Goal: Find specific page/section: Find specific page/section

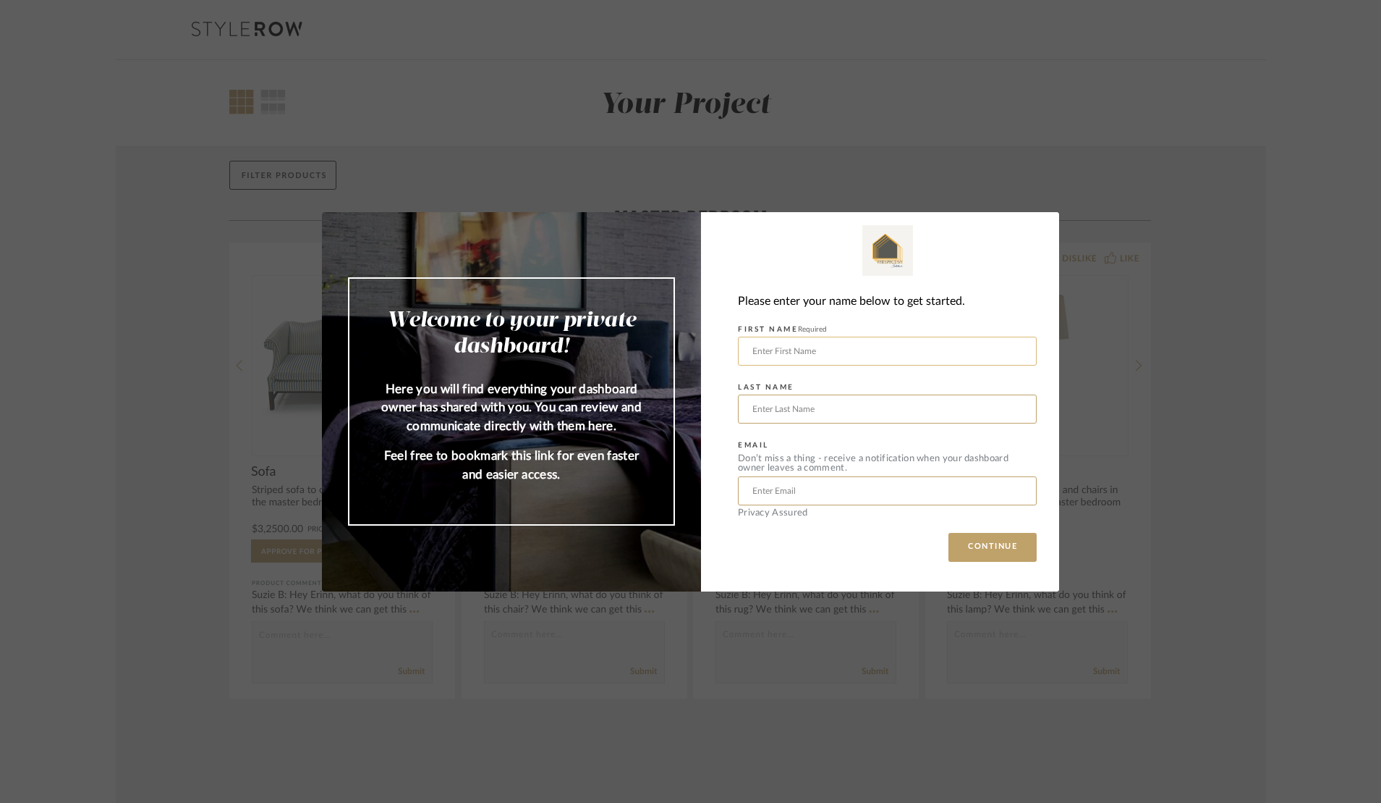
click at [849, 345] on input "text" at bounding box center [887, 350] width 299 height 29
type input "[PERSON_NAME]"
type input "Bozeman"
type input "[PERSON_NAME][EMAIL_ADDRESS][PERSON_NAME][DOMAIN_NAME]"
click at [975, 555] on button "CONTINUE" at bounding box center [993, 547] width 88 height 29
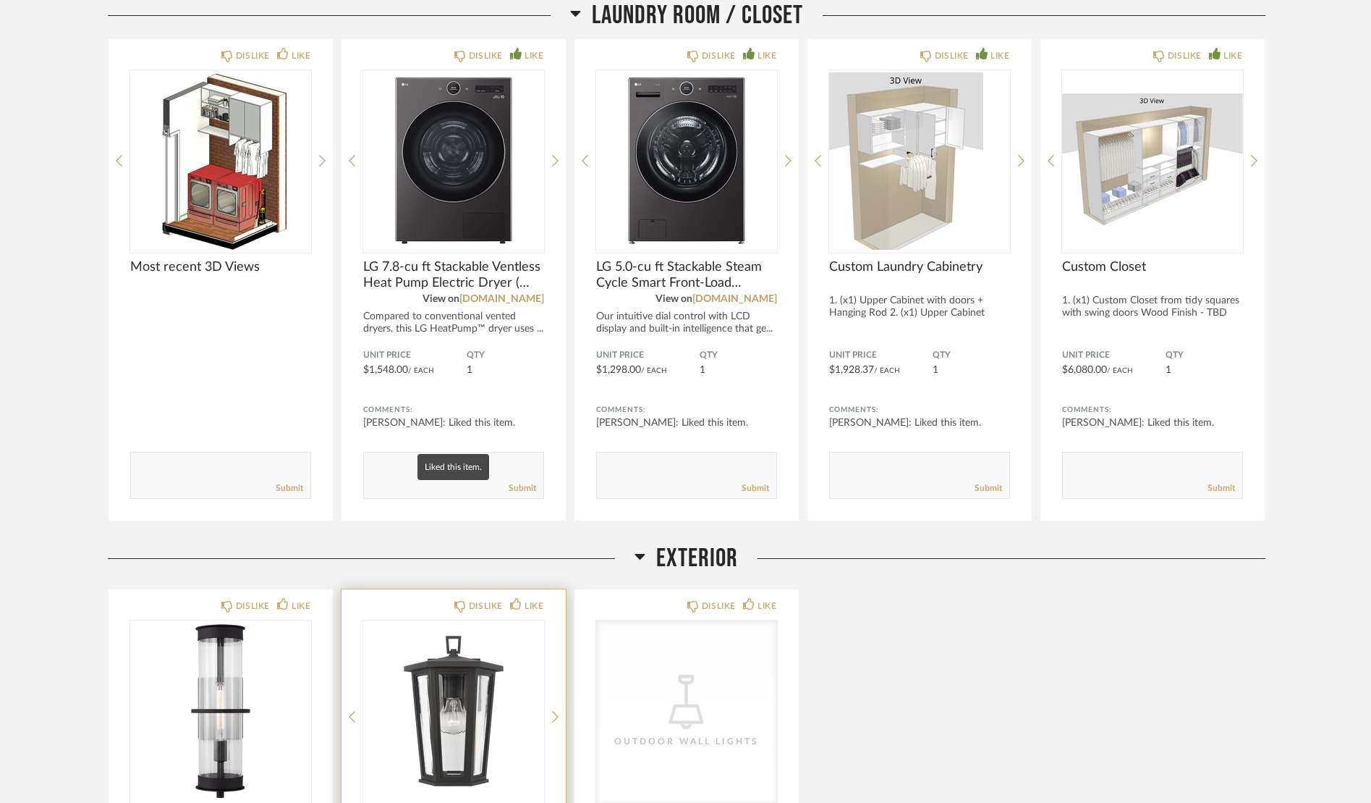
scroll to position [8021, 0]
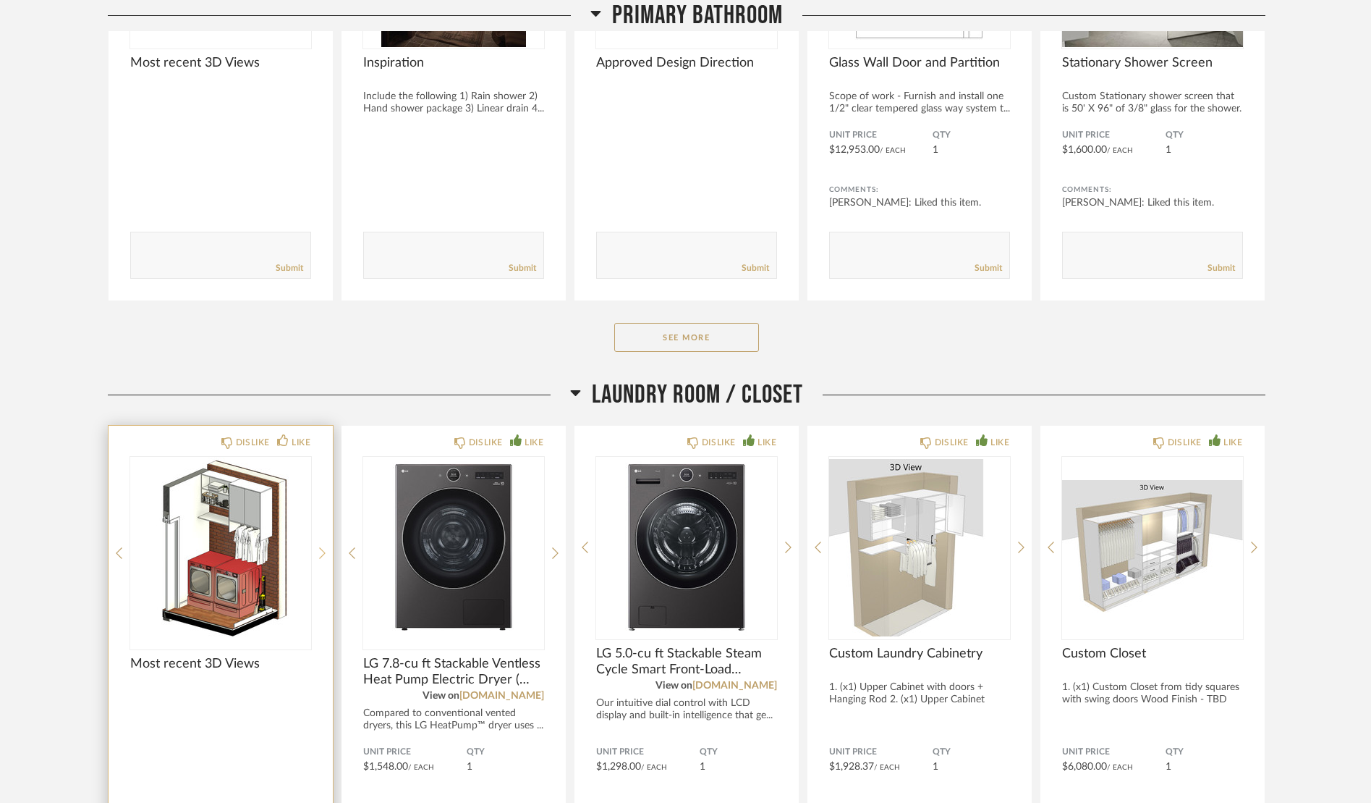
click at [321, 552] on icon at bounding box center [322, 552] width 7 height 13
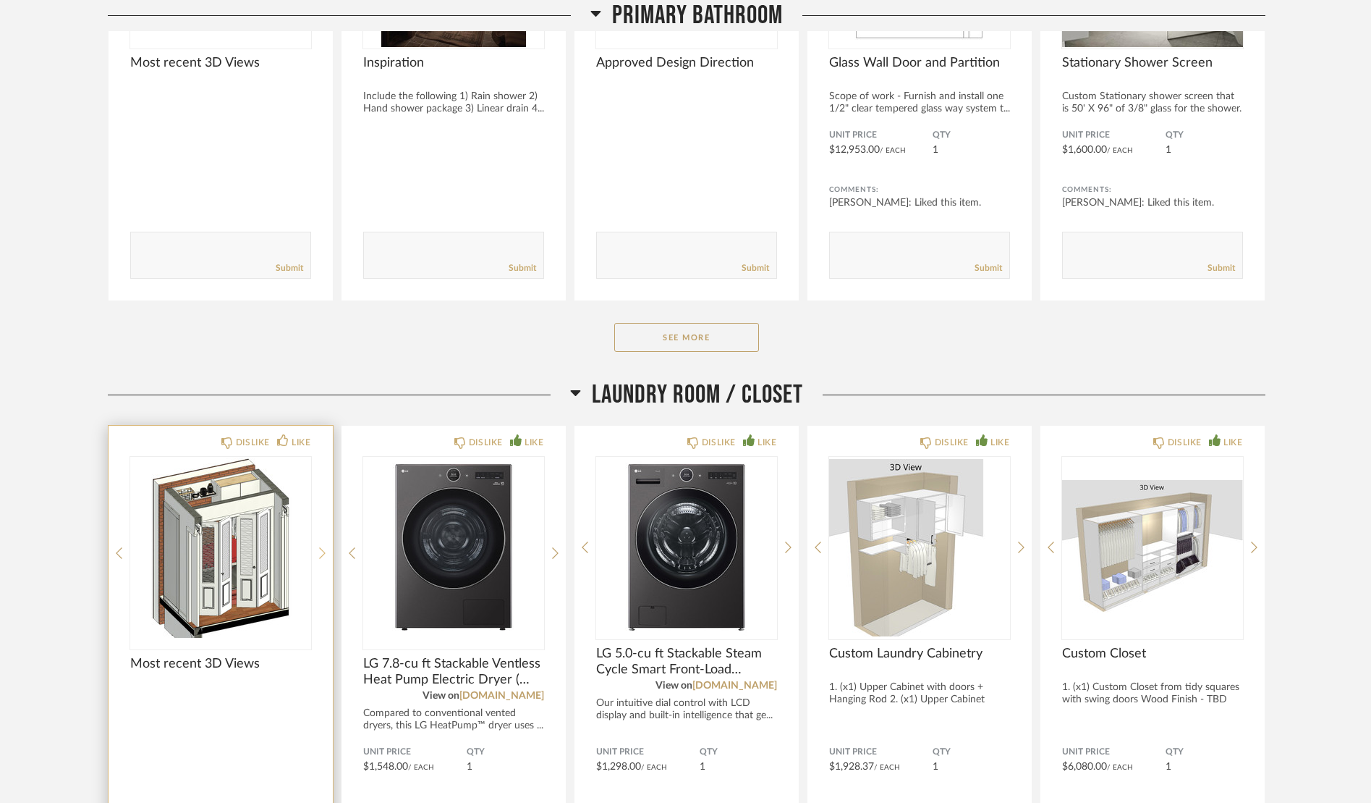
click at [321, 552] on icon at bounding box center [322, 552] width 7 height 13
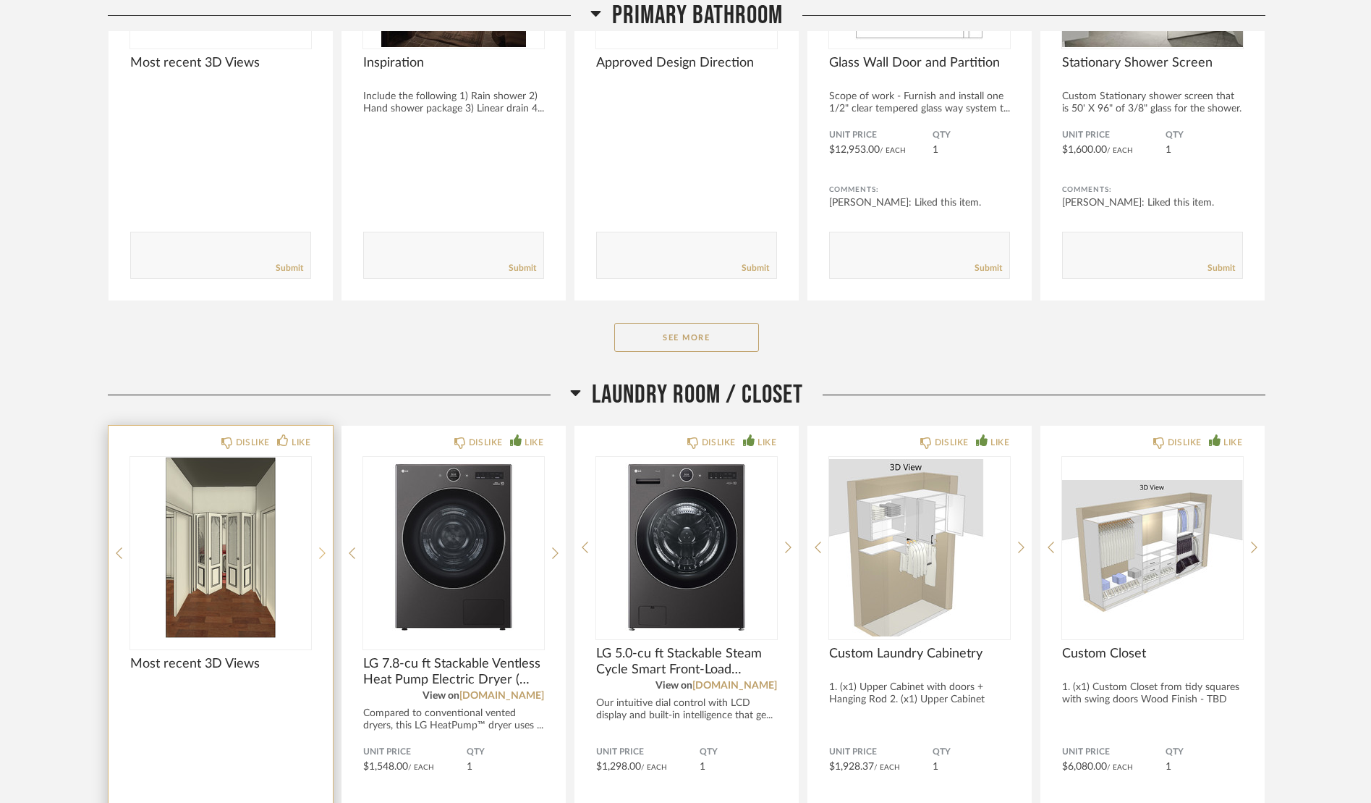
click at [321, 552] on icon at bounding box center [322, 552] width 7 height 13
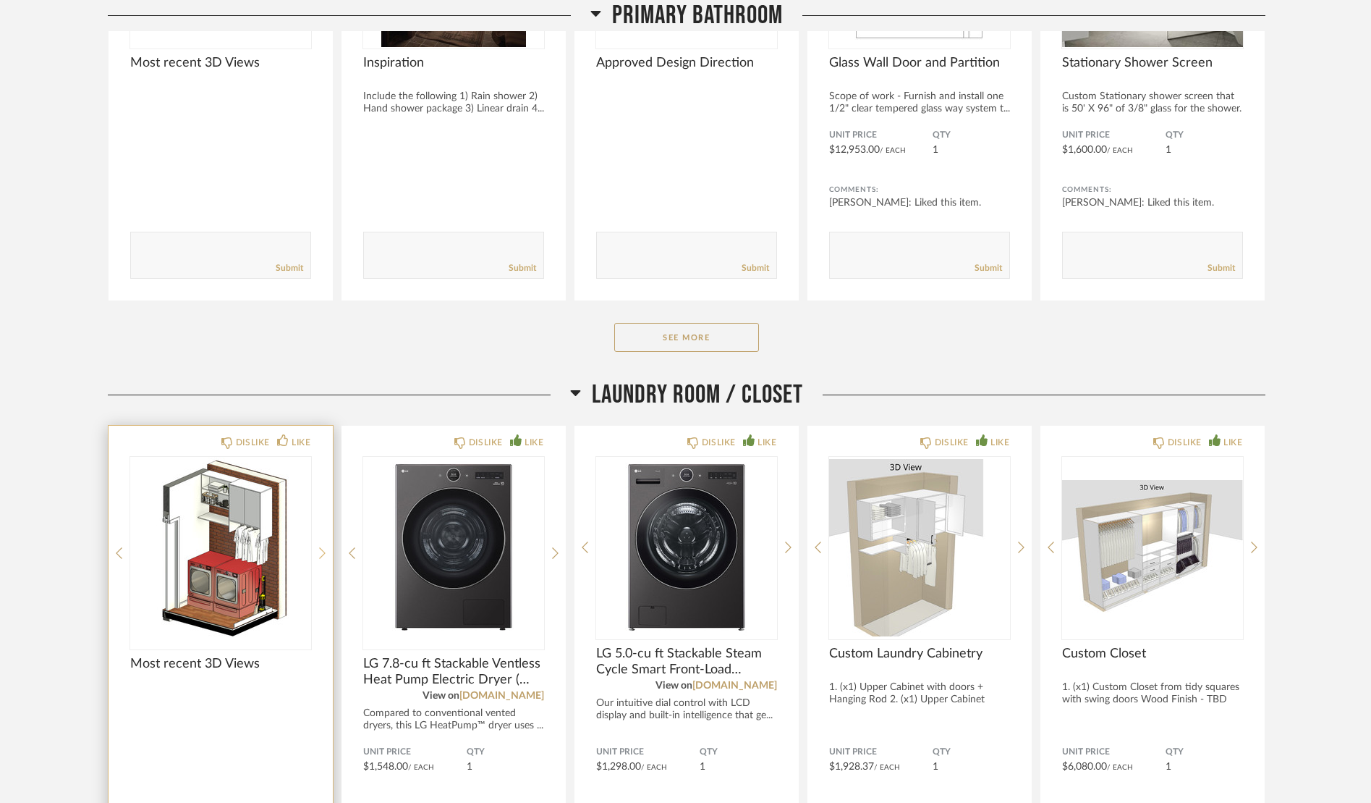
click at [321, 552] on icon at bounding box center [322, 552] width 7 height 13
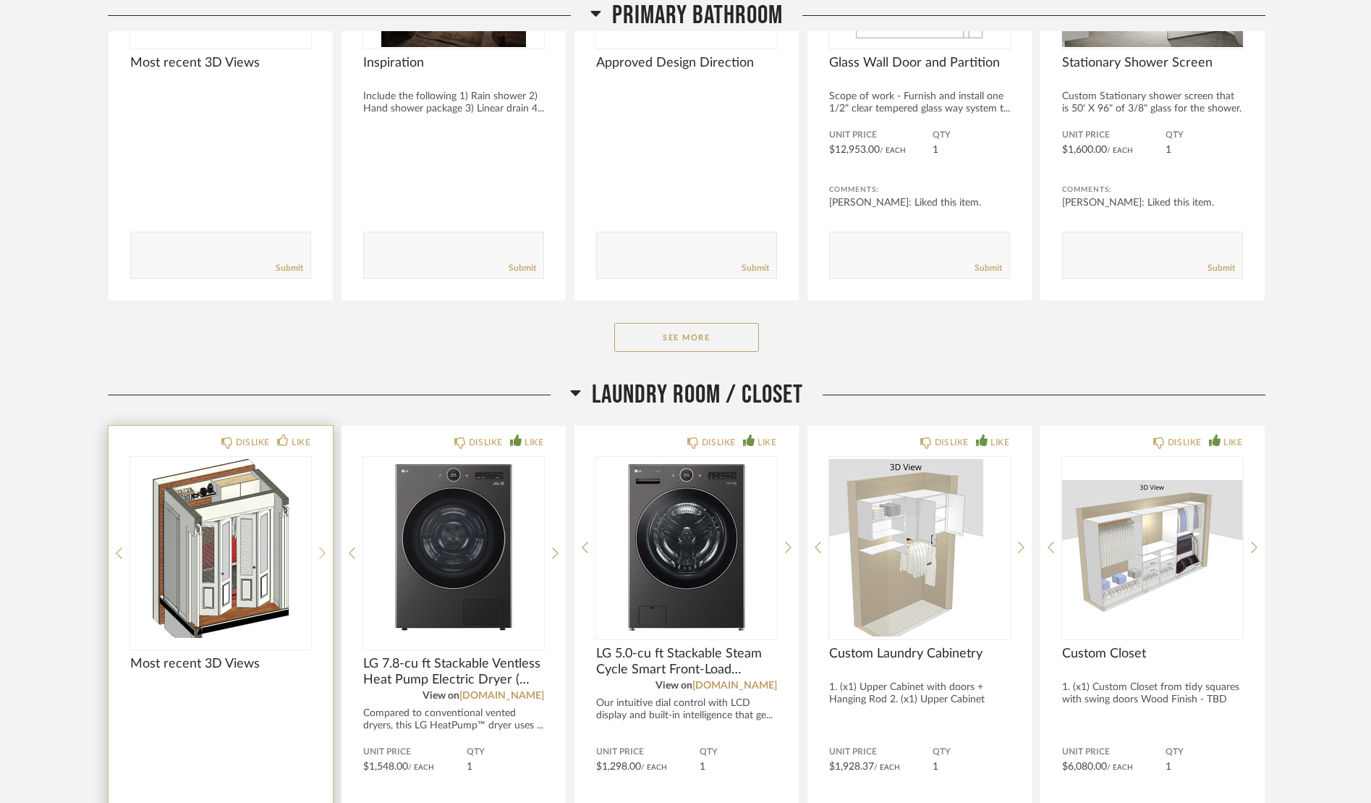
click at [321, 552] on icon at bounding box center [322, 552] width 7 height 13
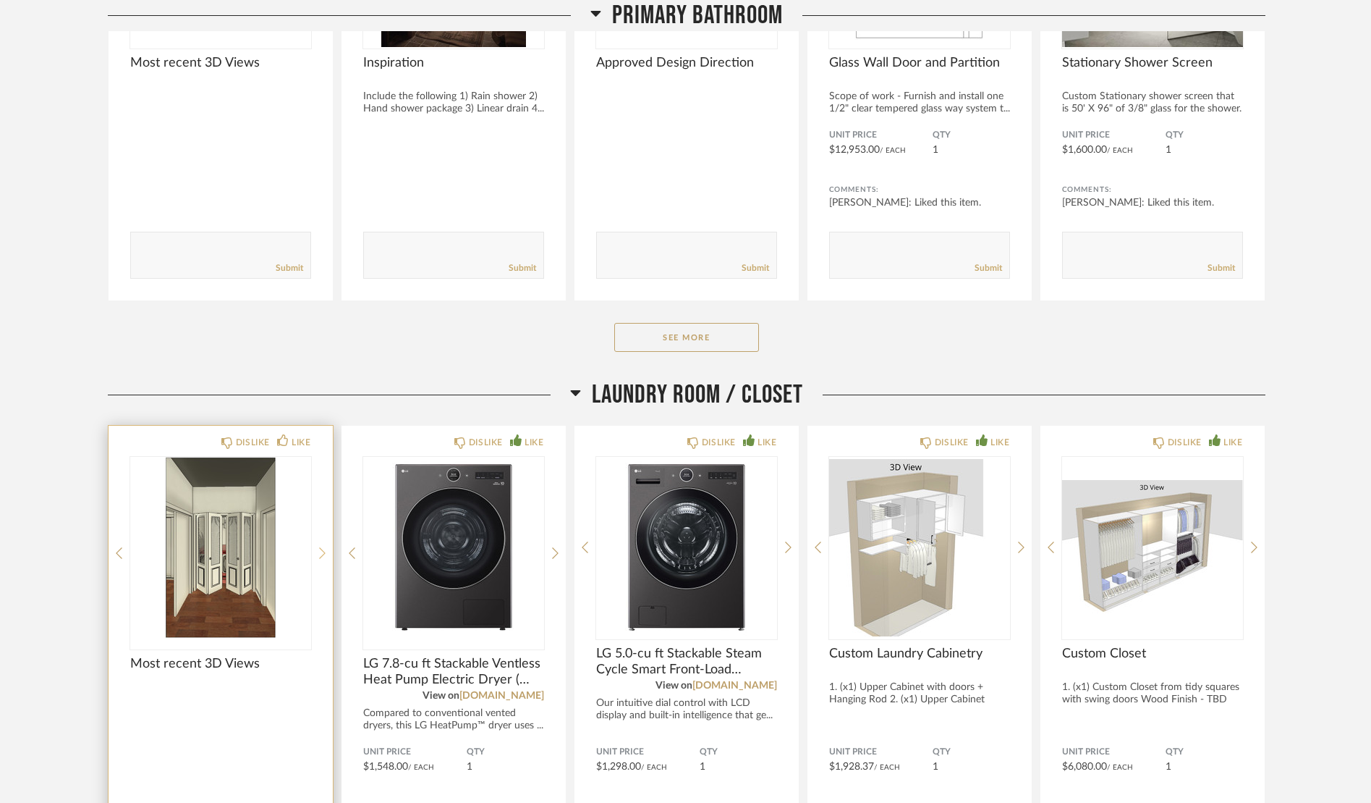
click at [321, 552] on icon at bounding box center [322, 552] width 7 height 13
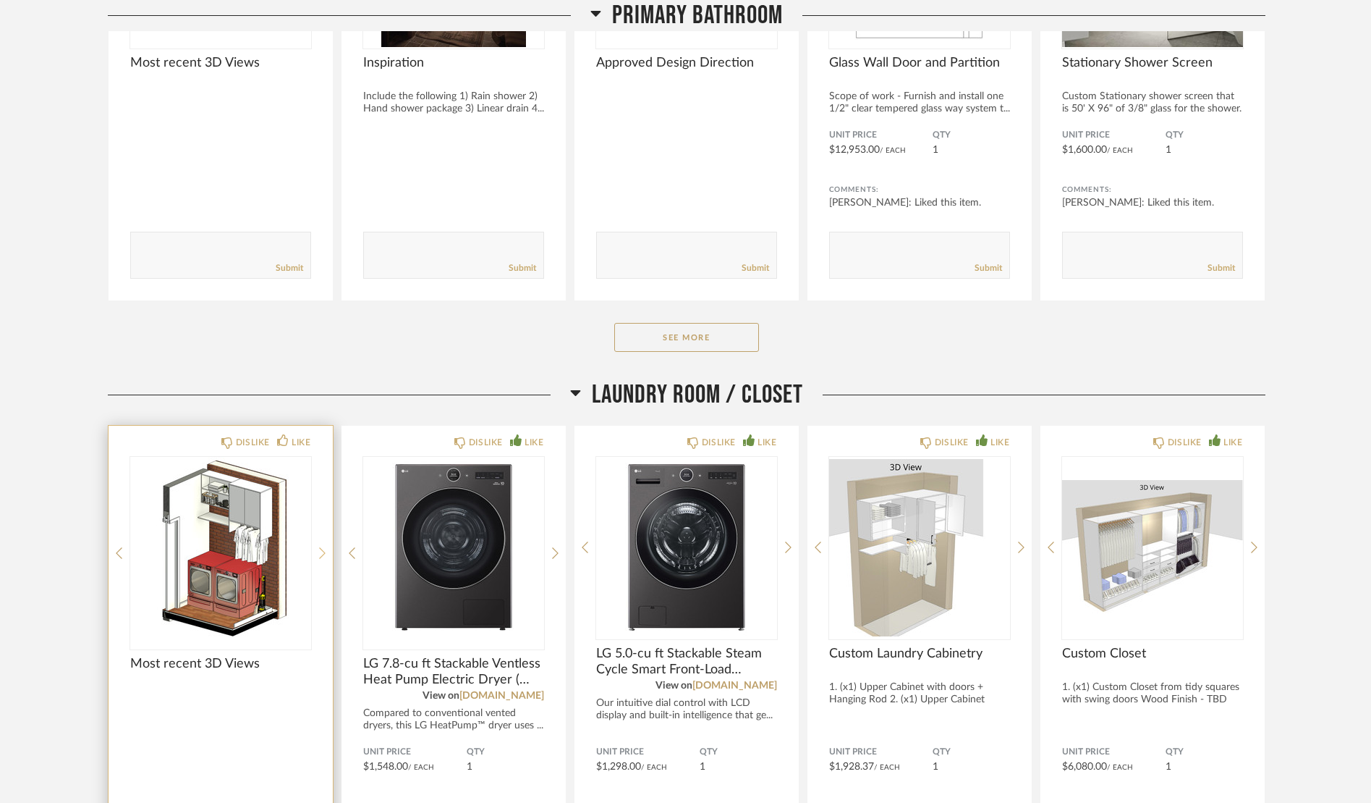
click at [321, 552] on icon at bounding box center [322, 552] width 7 height 13
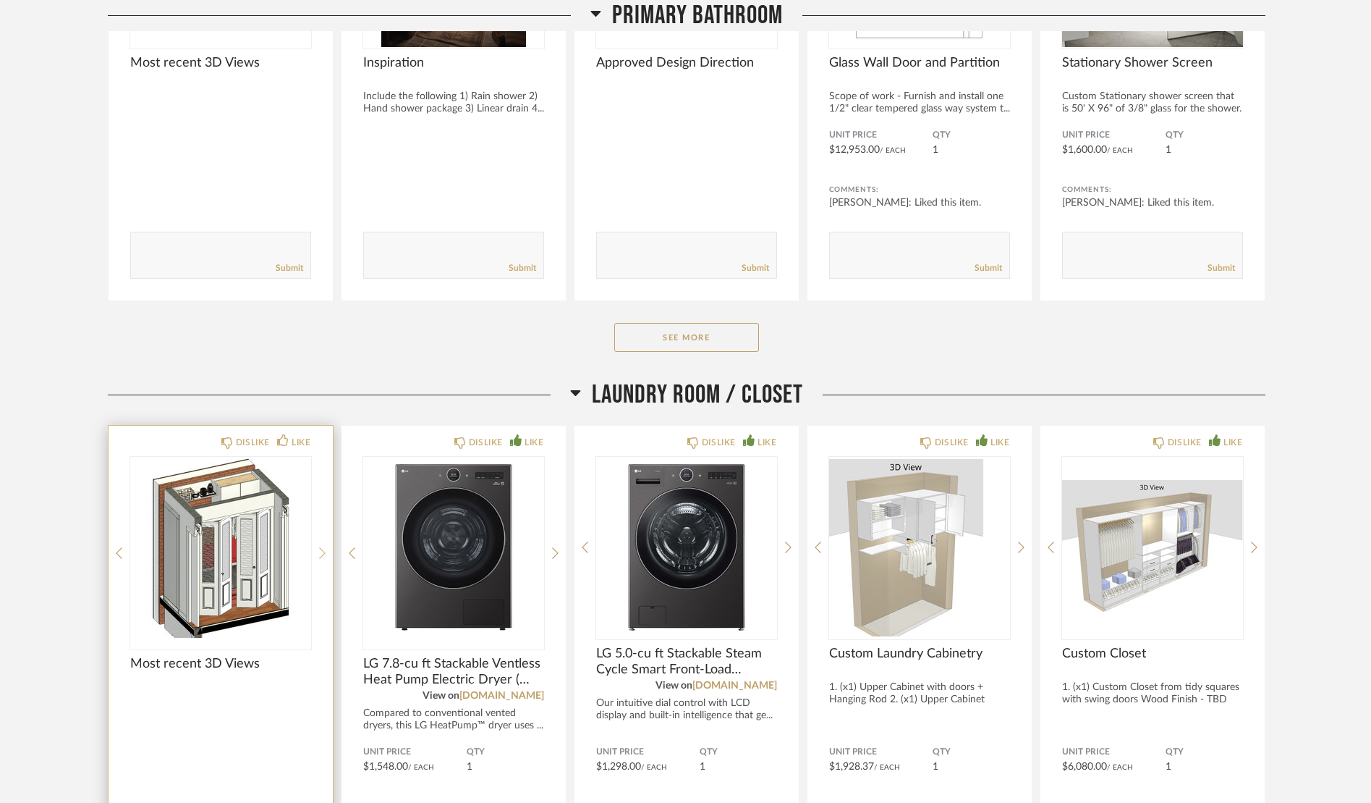
click at [321, 552] on icon at bounding box center [322, 552] width 7 height 13
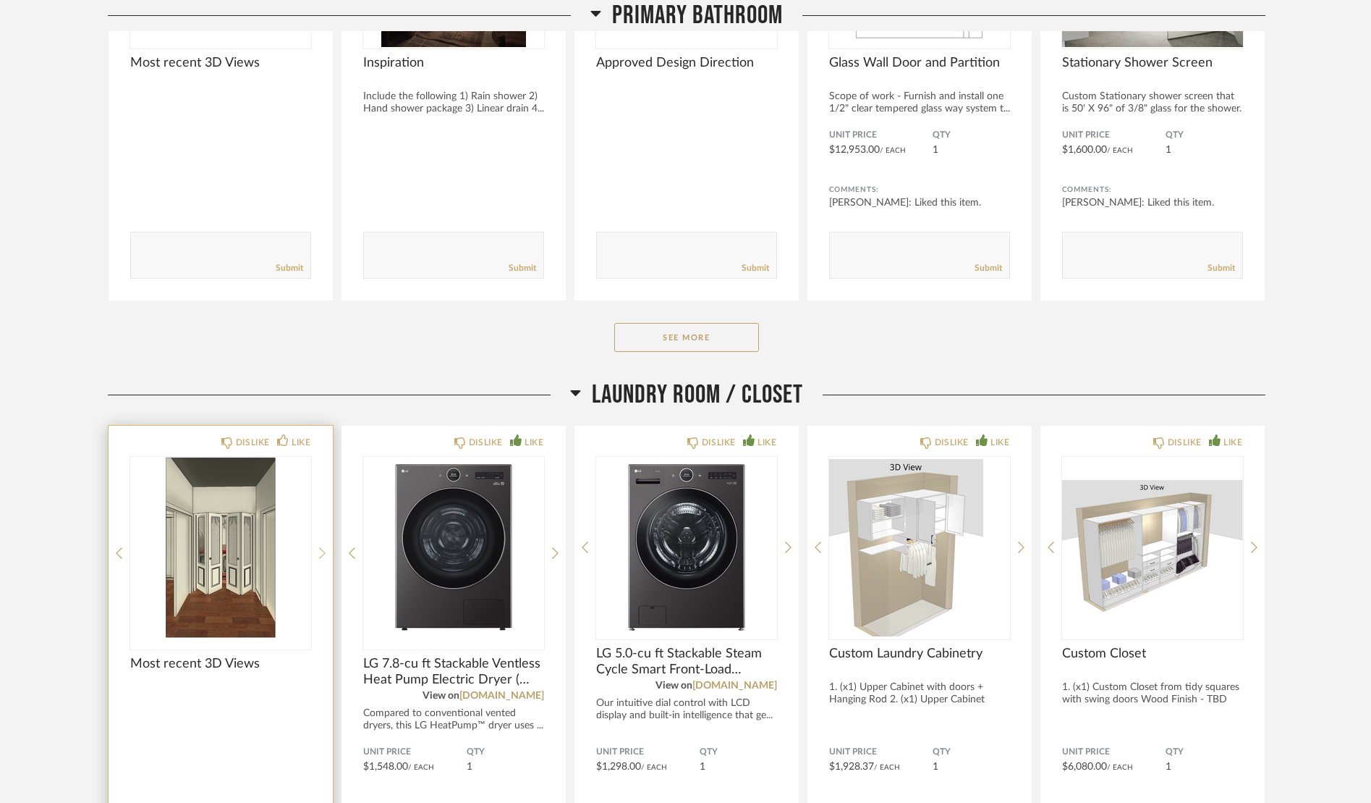
click at [324, 552] on icon at bounding box center [322, 553] width 7 height 12
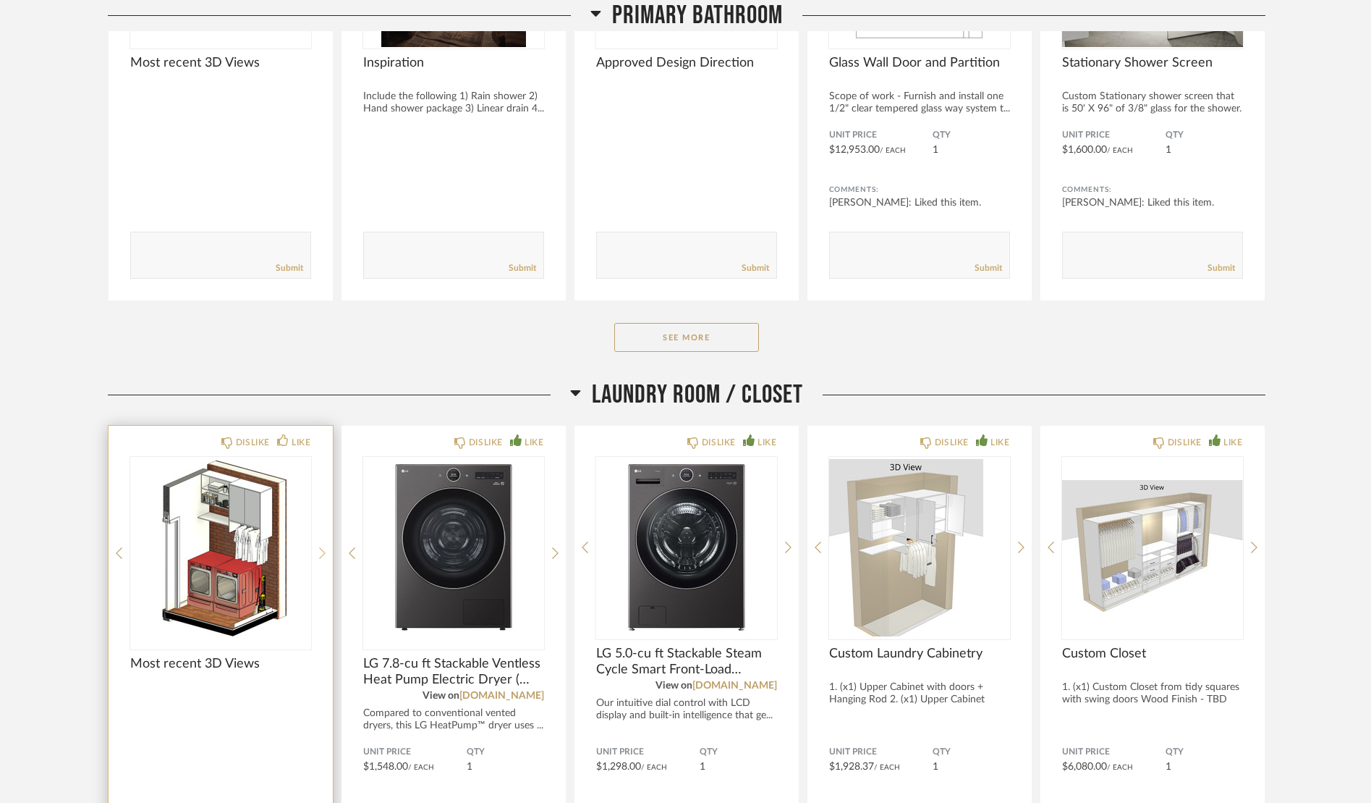
click at [324, 552] on icon at bounding box center [322, 553] width 7 height 12
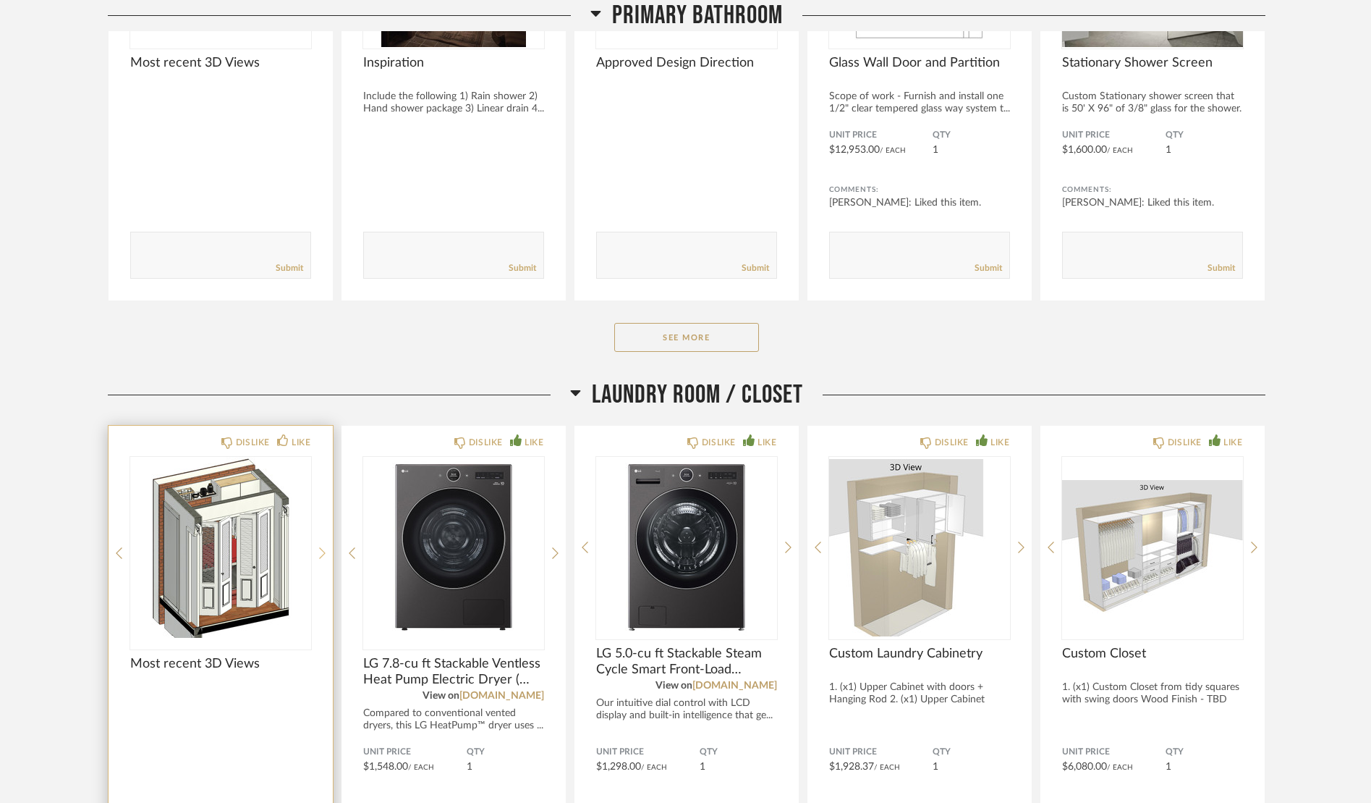
click at [324, 552] on icon at bounding box center [322, 553] width 7 height 12
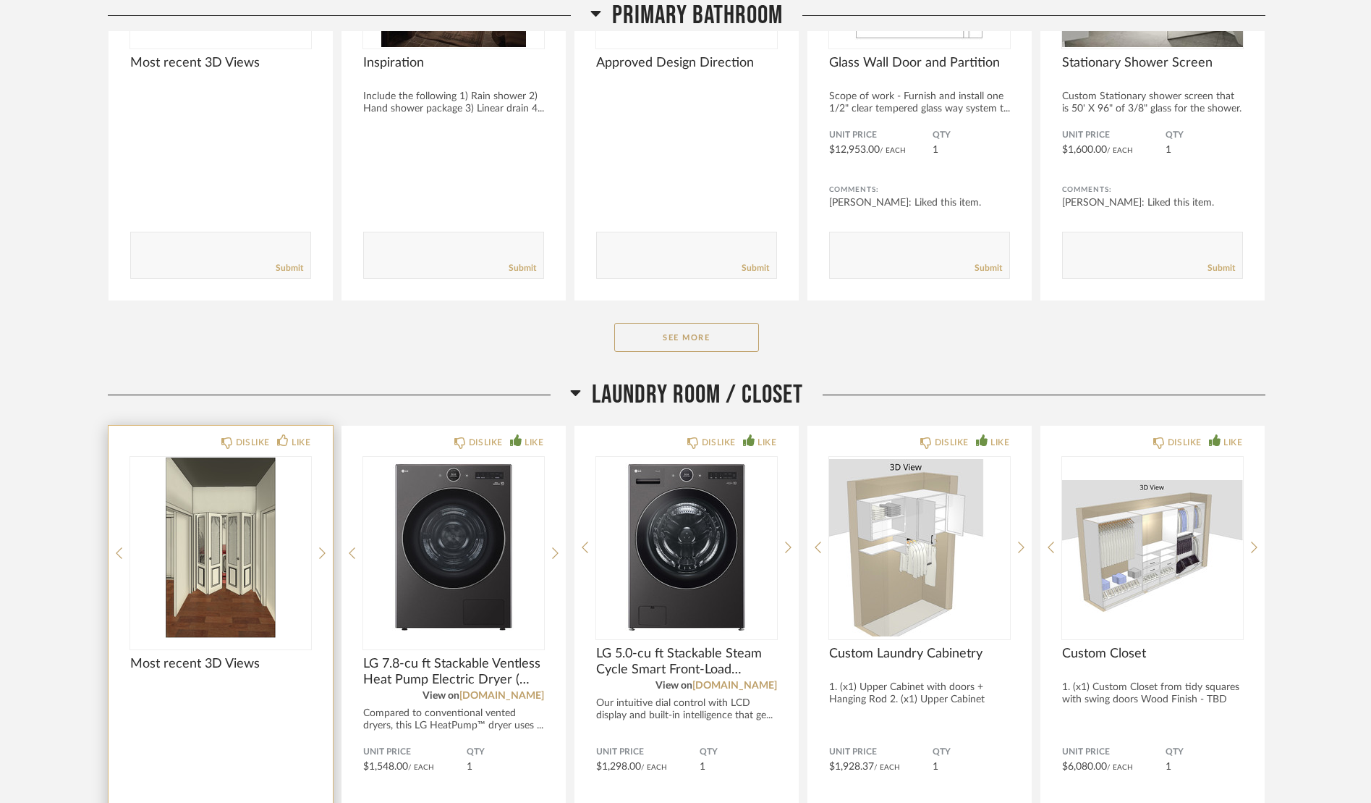
click at [276, 560] on img "2" at bounding box center [220, 547] width 181 height 181
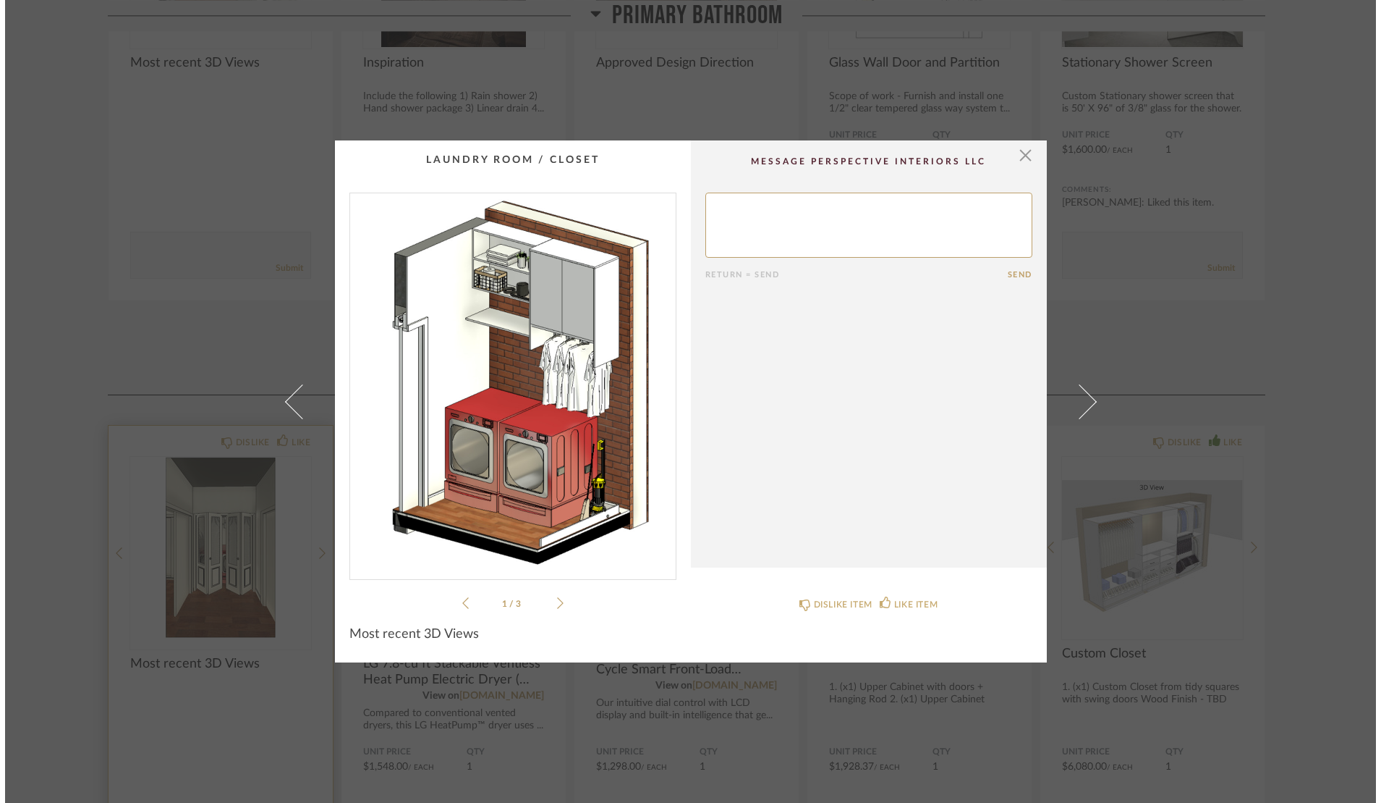
scroll to position [0, 0]
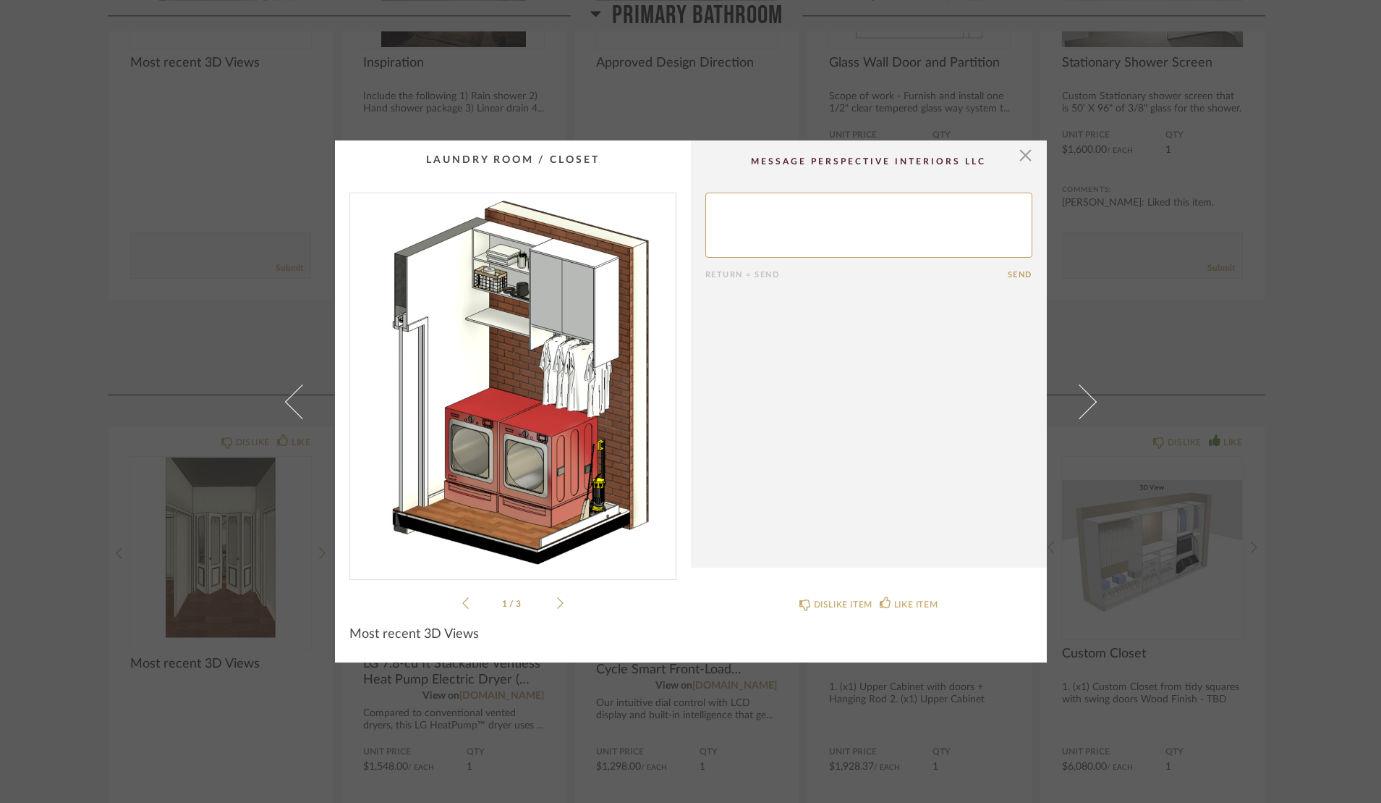
click at [557, 601] on icon at bounding box center [560, 602] width 7 height 13
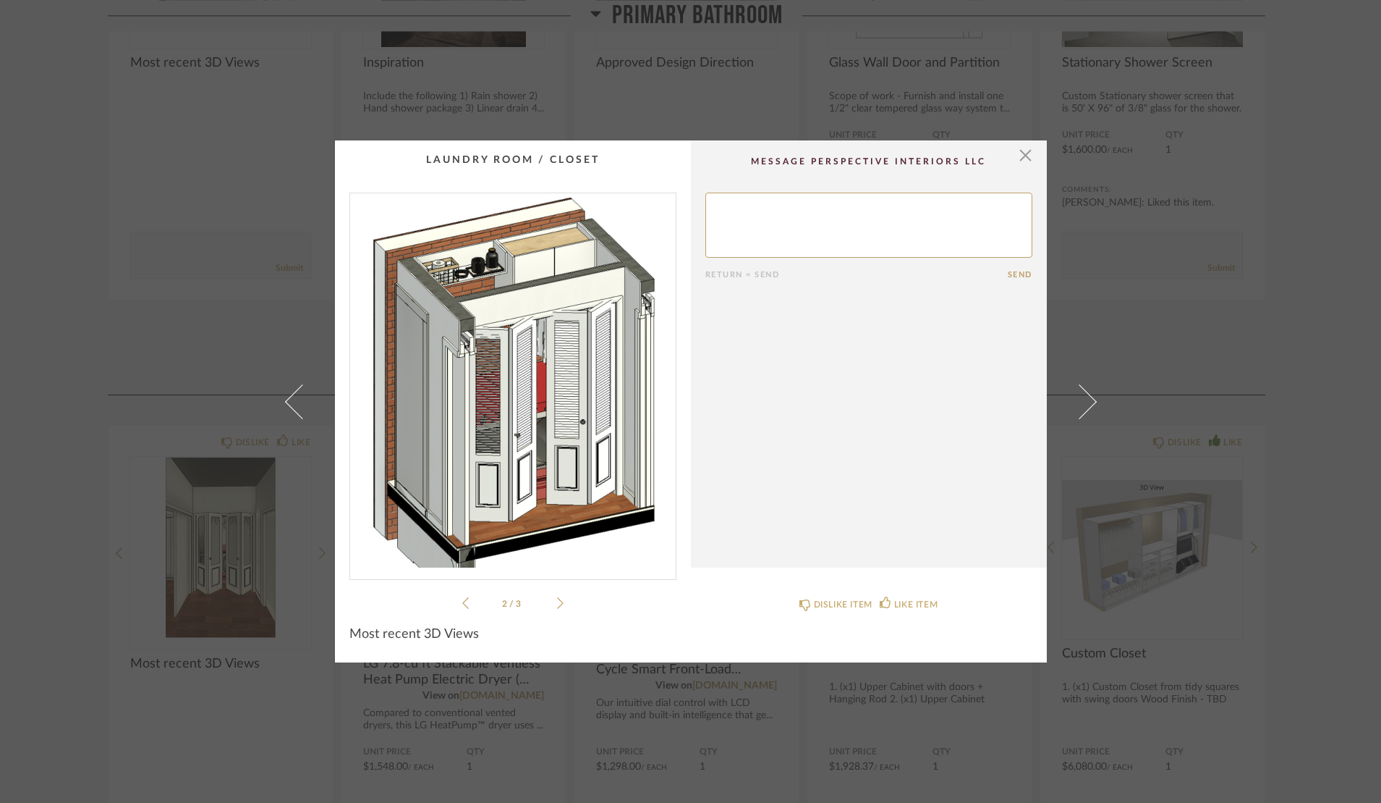
click at [557, 601] on icon at bounding box center [560, 602] width 7 height 13
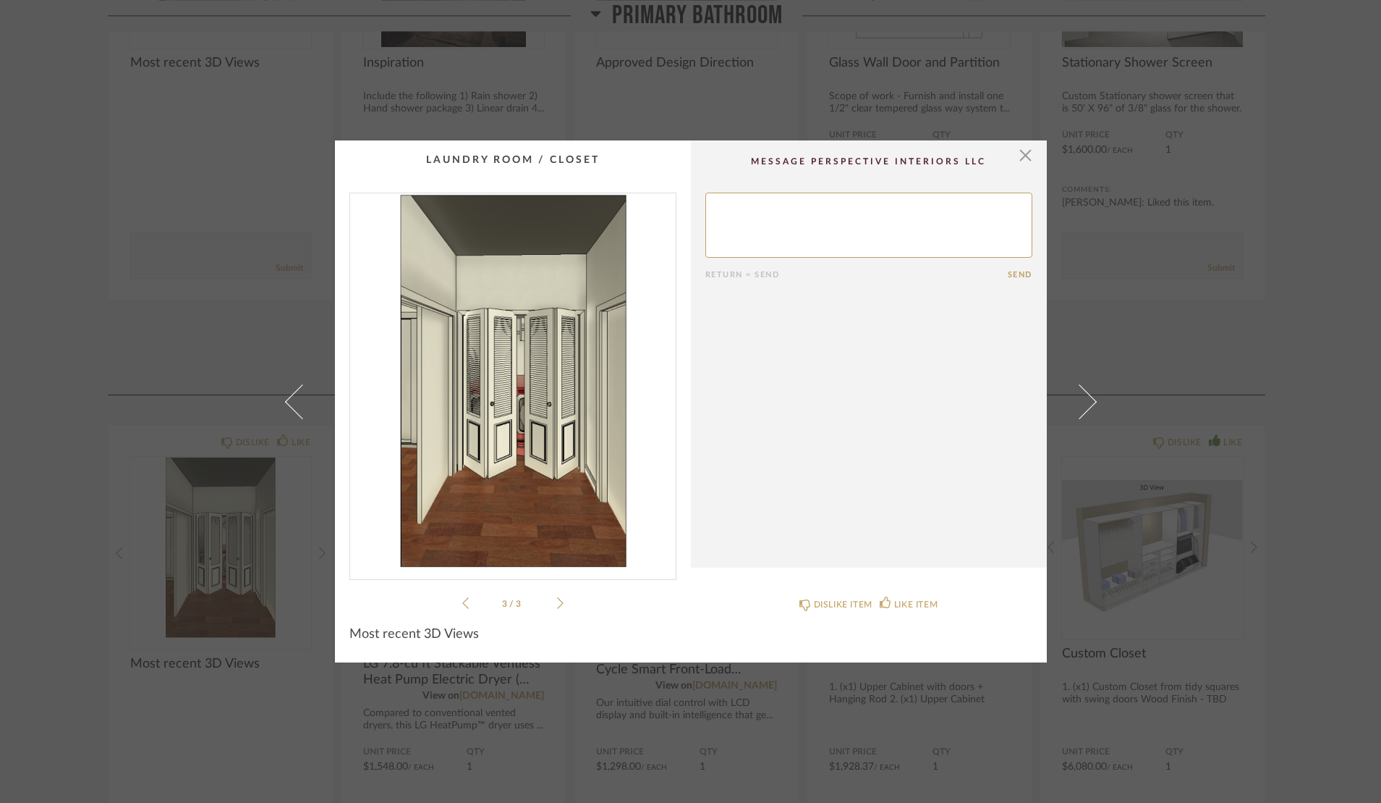
click at [557, 601] on icon at bounding box center [560, 602] width 7 height 13
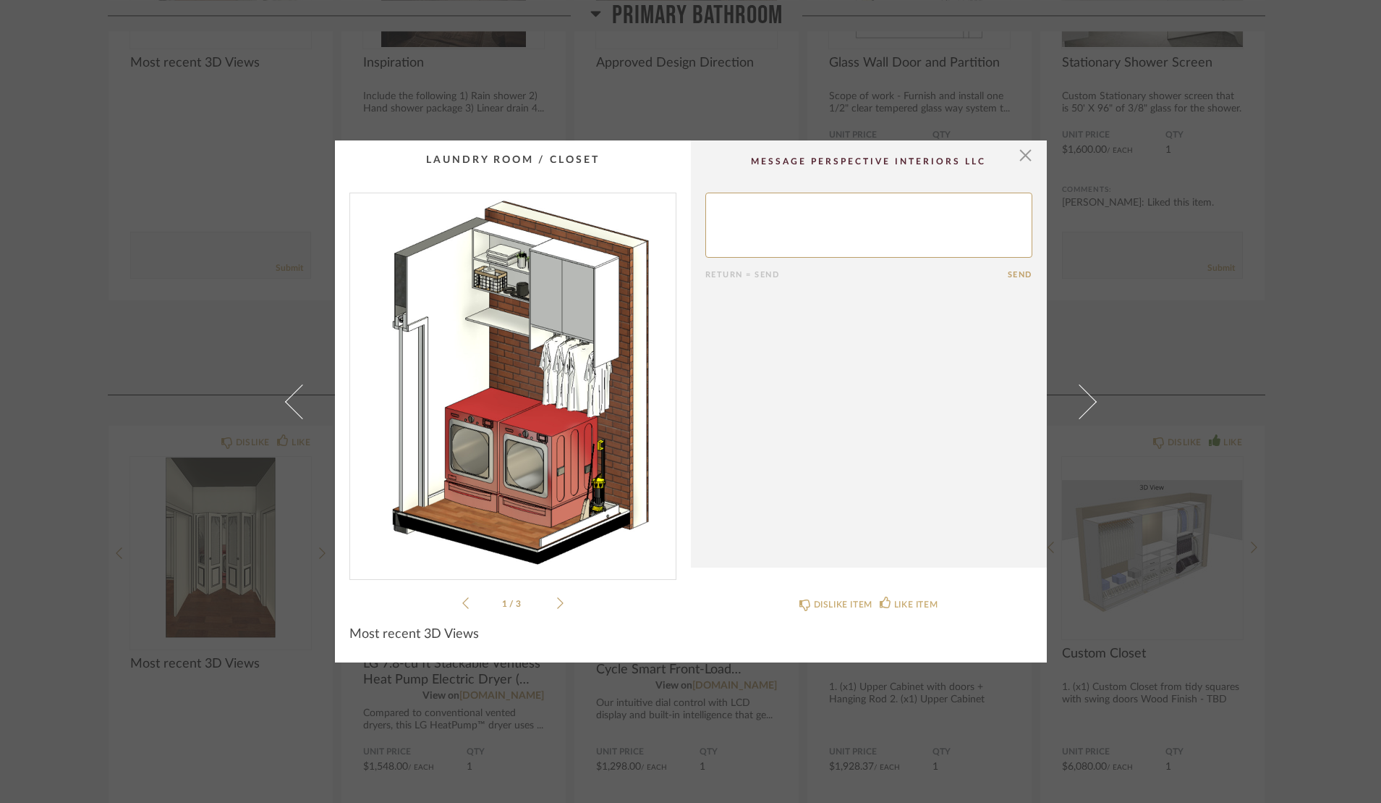
click at [557, 601] on icon at bounding box center [560, 602] width 7 height 13
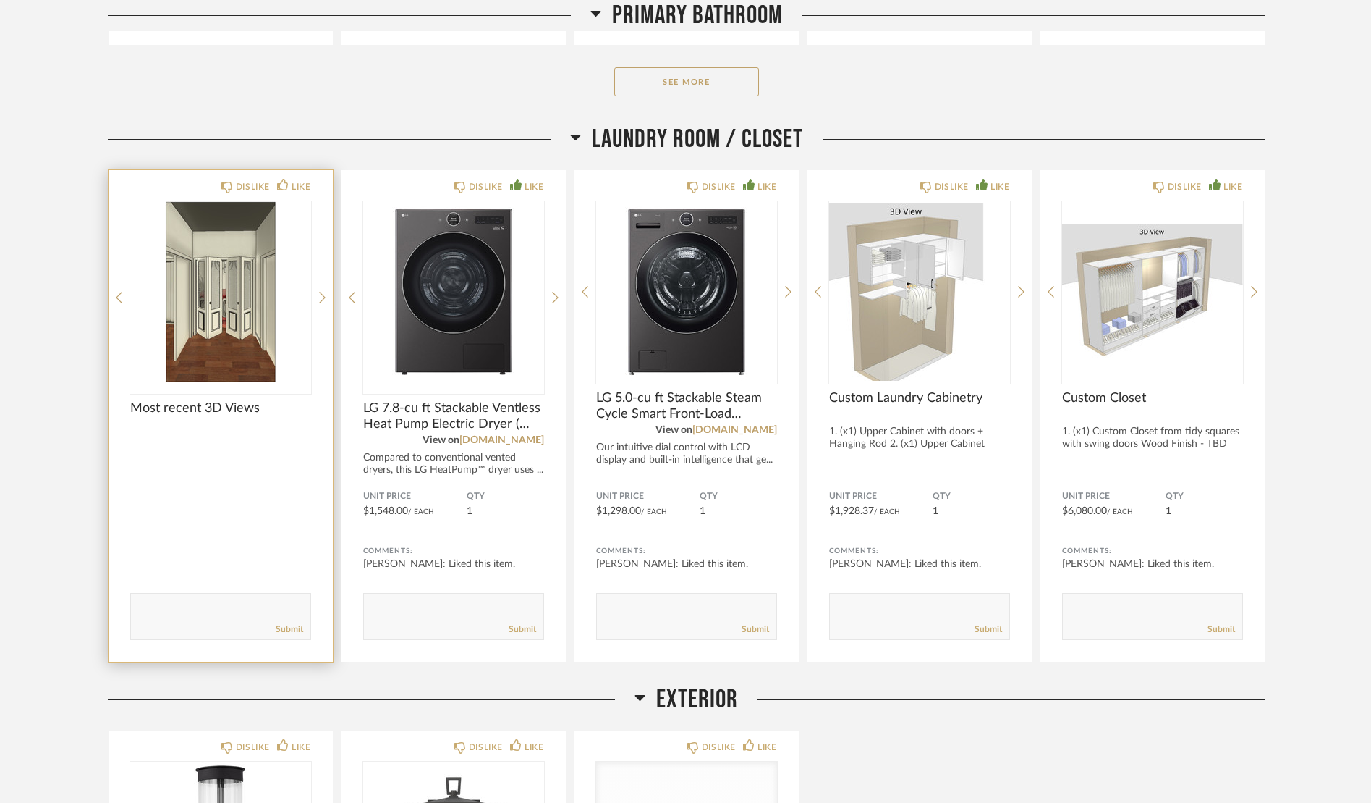
scroll to position [8311, 0]
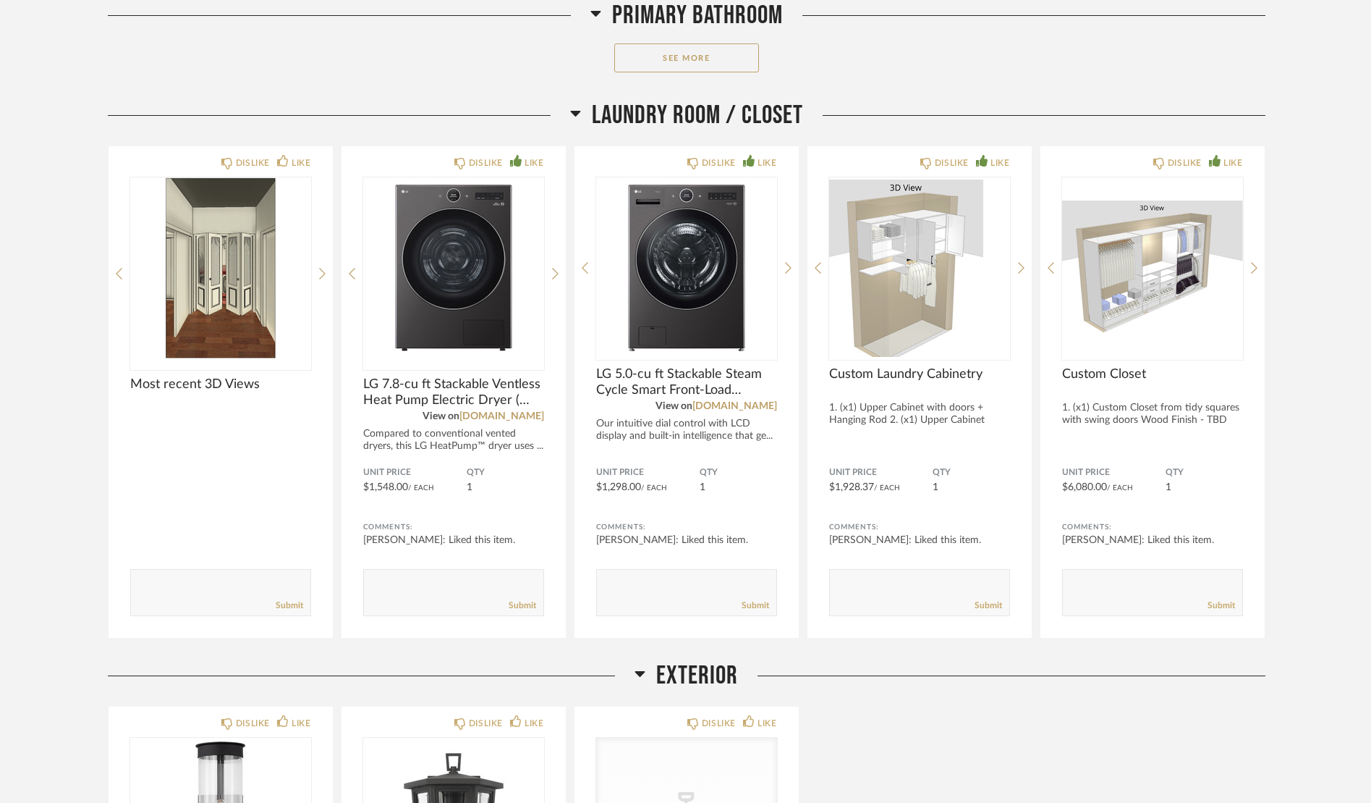
click at [664, 666] on span "Exterior" at bounding box center [697, 675] width 82 height 31
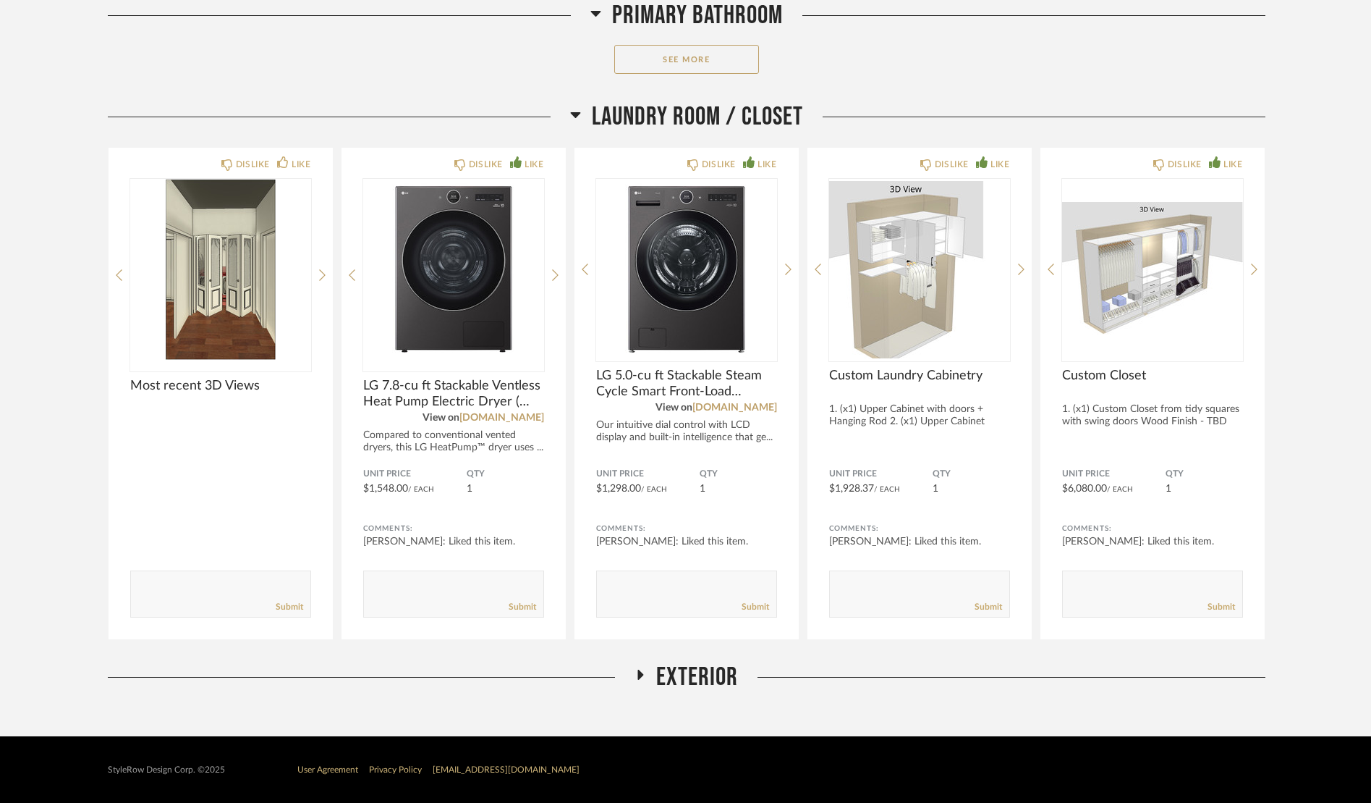
scroll to position [8309, 0]
click at [643, 674] on icon at bounding box center [641, 674] width 6 height 10
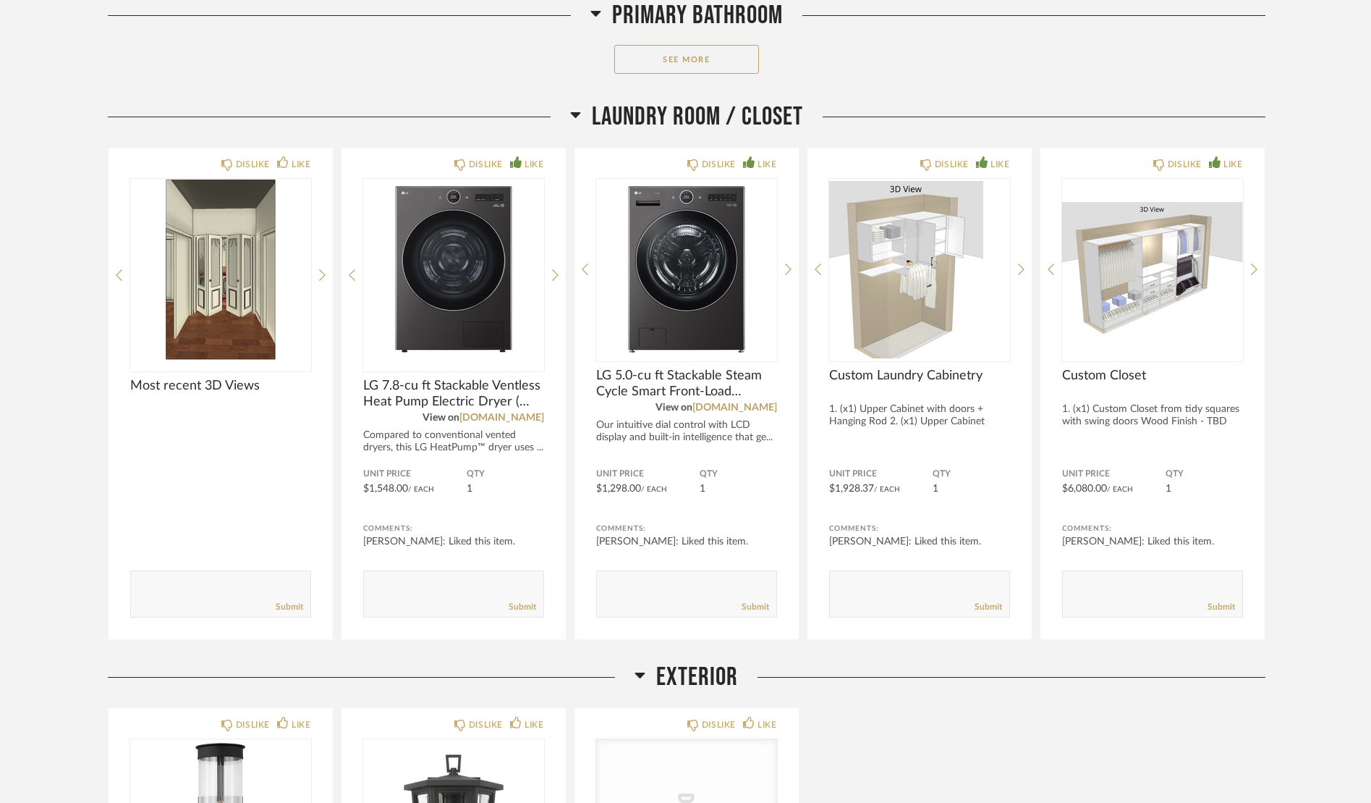
scroll to position [8311, 0]
